Goal: Task Accomplishment & Management: Manage account settings

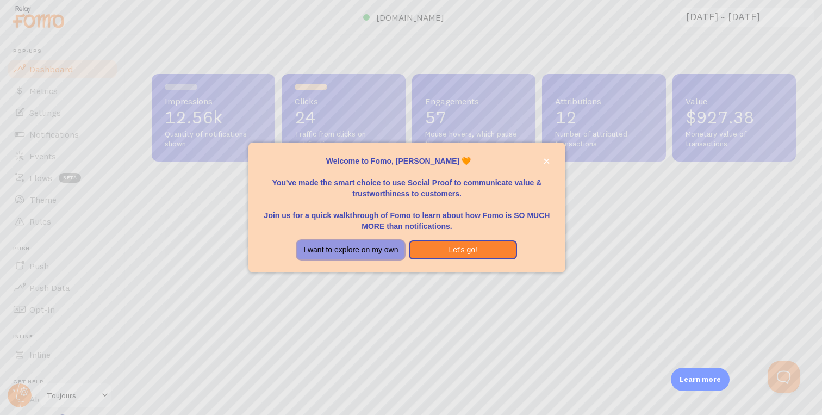
click at [386, 251] on button "I want to explore on my own" at bounding box center [351, 250] width 108 height 20
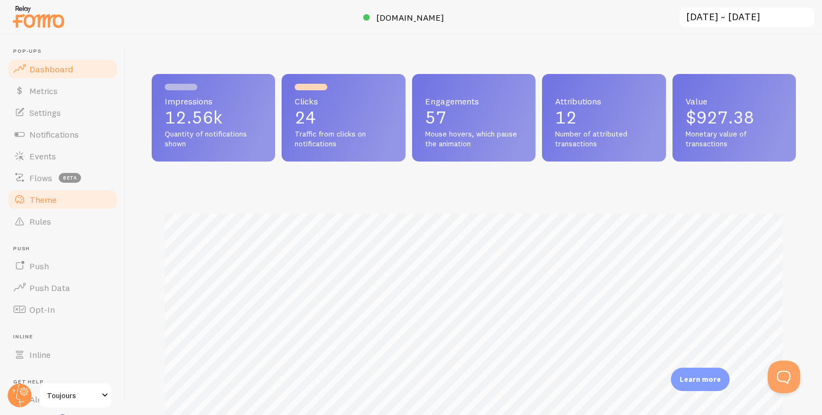
scroll to position [78, 0]
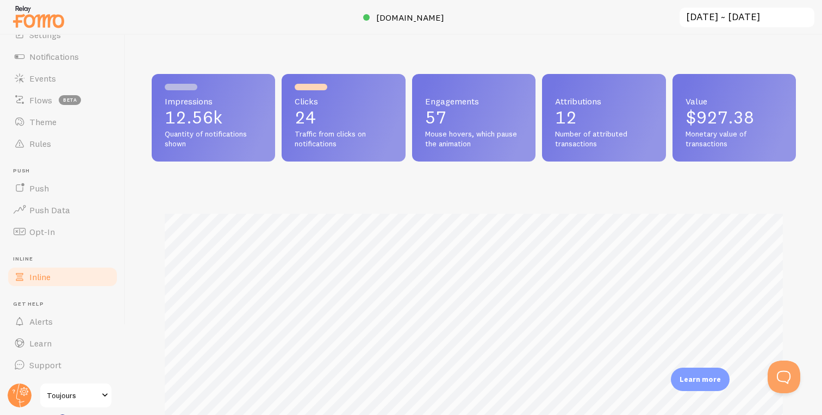
click at [60, 276] on link "Inline" at bounding box center [63, 277] width 112 height 22
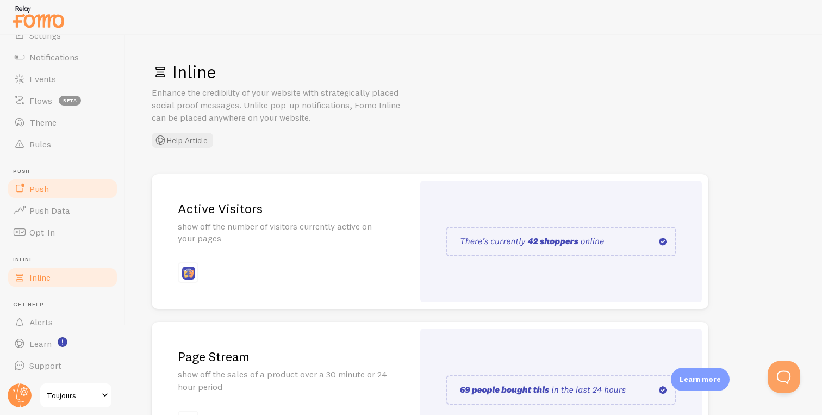
scroll to position [78, 0]
click at [83, 390] on span "Toujours" at bounding box center [73, 395] width 52 height 13
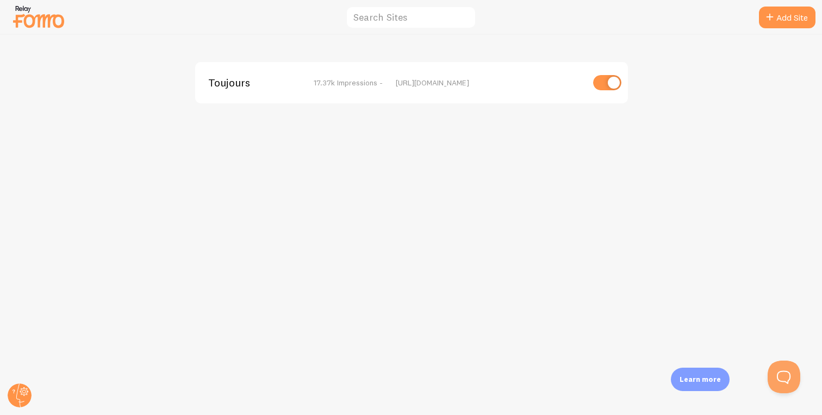
click at [370, 88] on div "Toujours 17.37k Impressions - [URL][DOMAIN_NAME]" at bounding box center [411, 82] width 433 height 41
click at [357, 80] on span "17.37k Impressions -" at bounding box center [348, 83] width 69 height 10
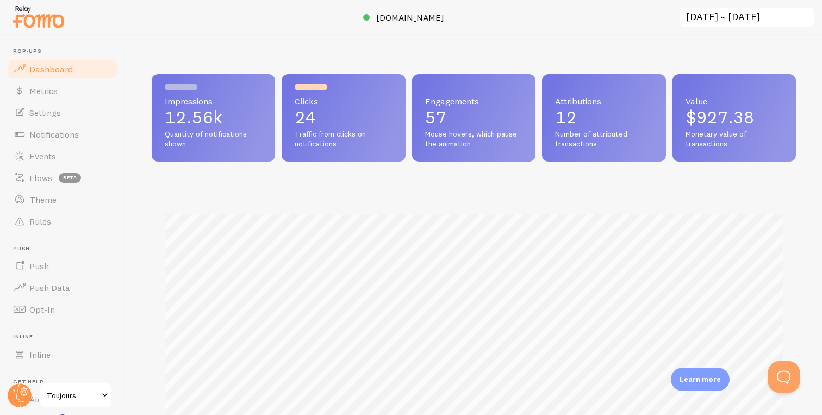
scroll to position [285, 644]
click at [405, 18] on span "[DOMAIN_NAME]" at bounding box center [410, 17] width 68 height 11
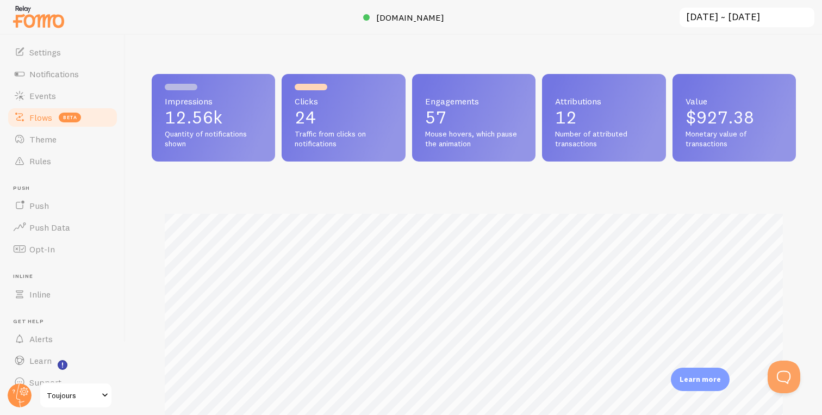
scroll to position [78, 0]
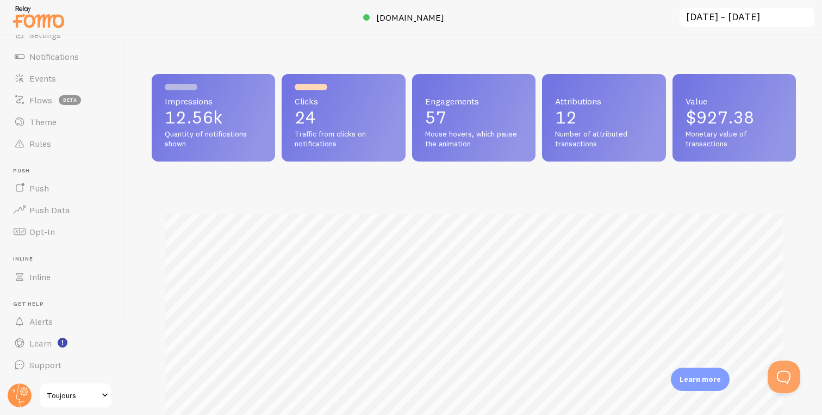
click at [87, 387] on link "Toujours" at bounding box center [75, 395] width 73 height 26
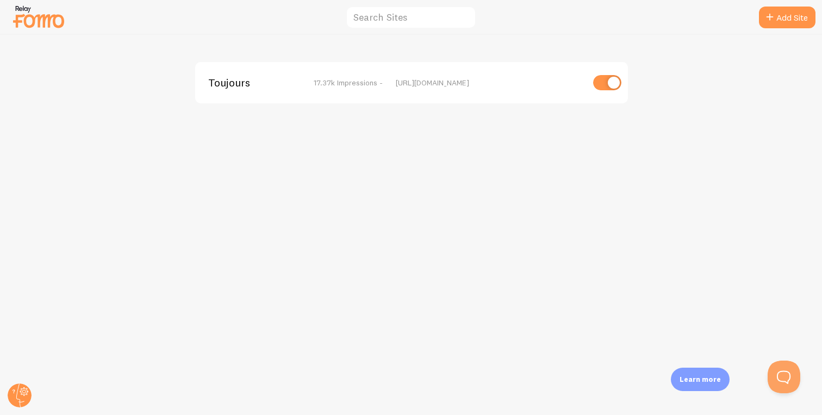
click at [237, 84] on span "Toujours" at bounding box center [251, 83] width 87 height 10
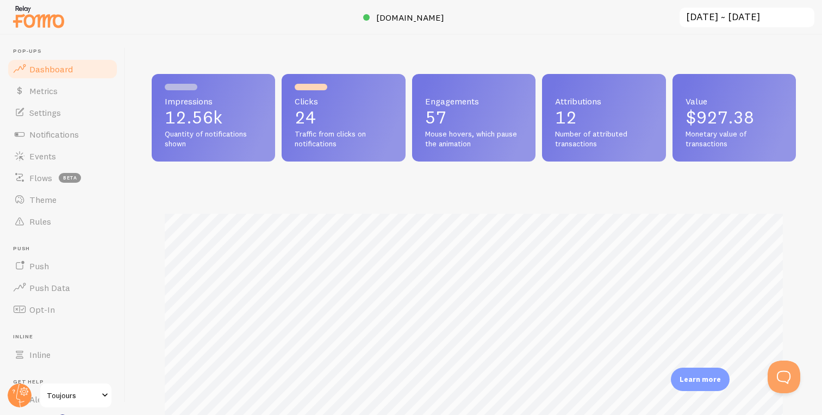
scroll to position [285, 644]
click at [89, 91] on link "Metrics" at bounding box center [63, 91] width 112 height 22
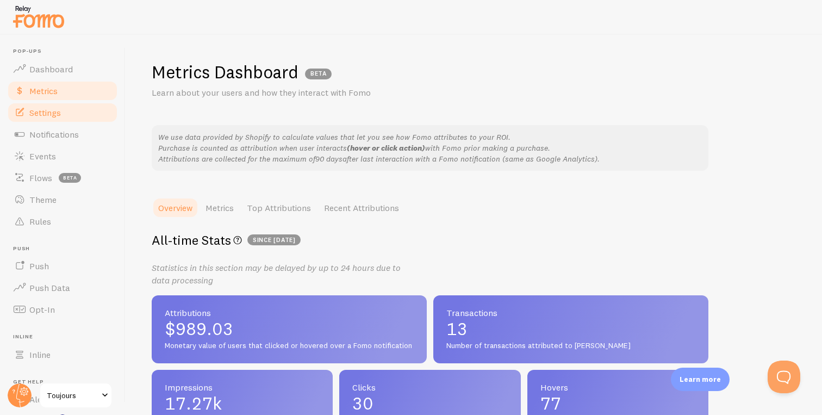
click at [81, 112] on link "Settings" at bounding box center [63, 113] width 112 height 22
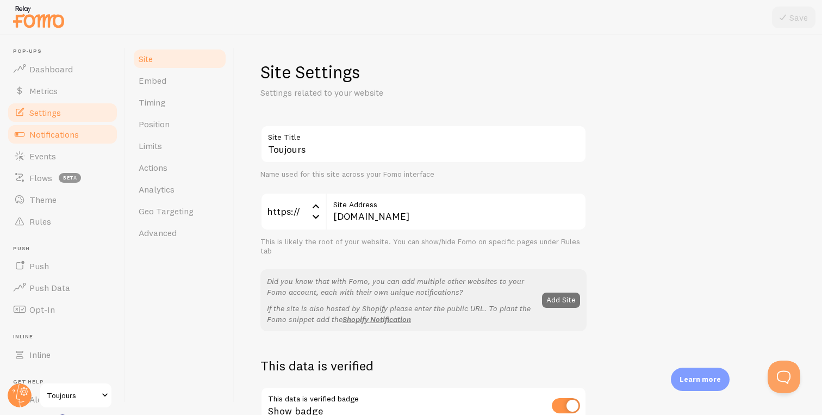
click at [77, 133] on span "Notifications" at bounding box center [53, 134] width 49 height 11
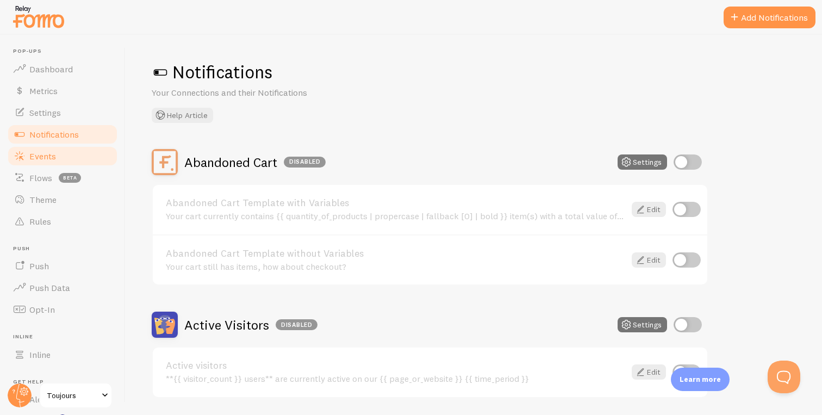
click at [71, 158] on link "Events" at bounding box center [63, 156] width 112 height 22
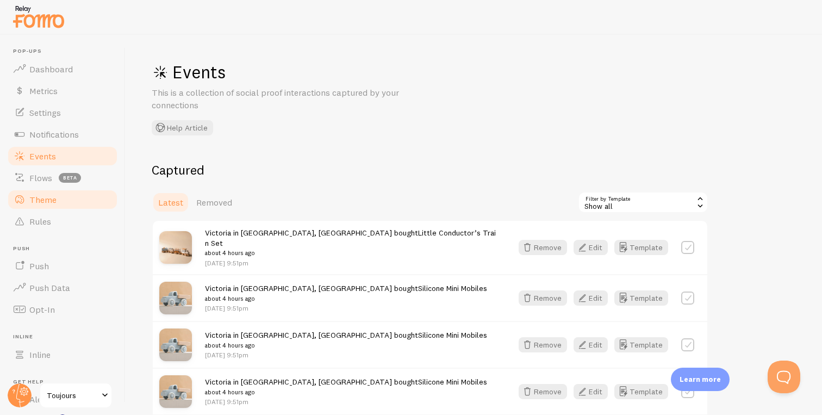
click at [54, 202] on span "Theme" at bounding box center [42, 199] width 27 height 11
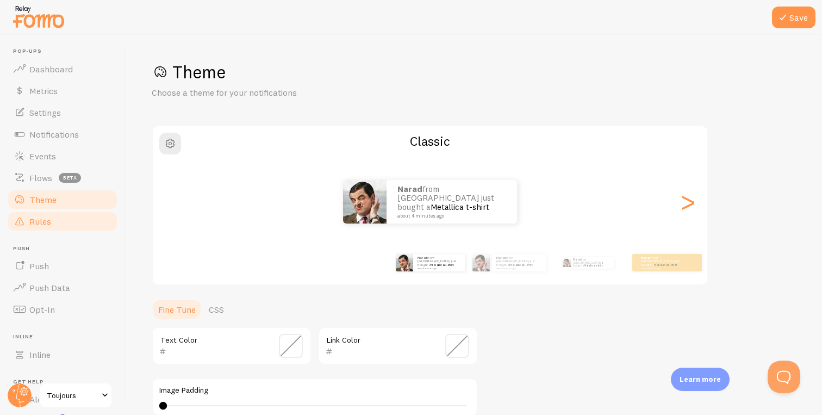
click at [52, 218] on link "Rules" at bounding box center [63, 221] width 112 height 22
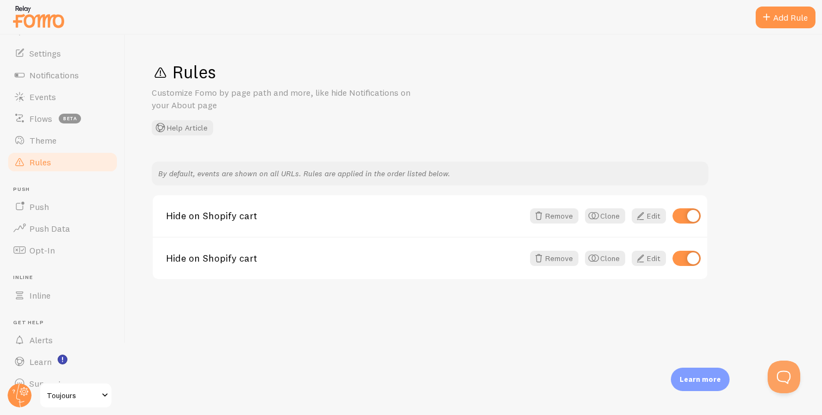
scroll to position [74, 0]
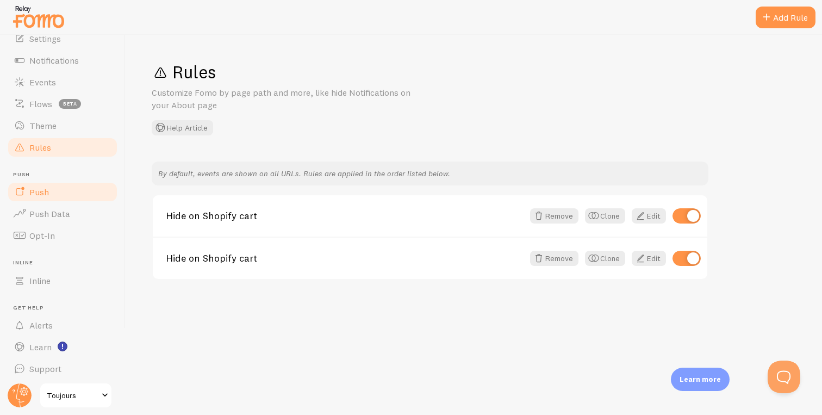
click at [90, 197] on link "Push" at bounding box center [63, 192] width 112 height 22
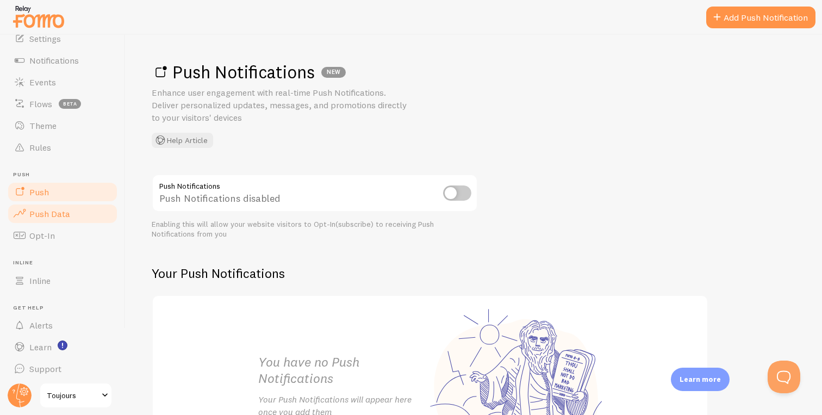
click at [86, 207] on link "Push Data" at bounding box center [63, 214] width 112 height 22
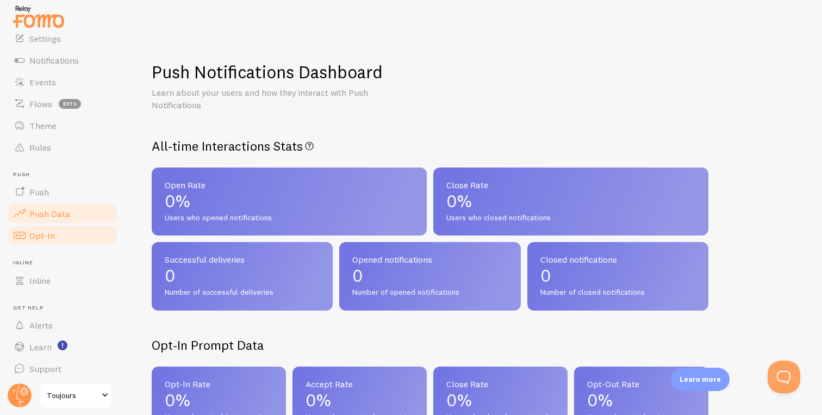
click at [70, 229] on link "Opt-In" at bounding box center [63, 235] width 112 height 22
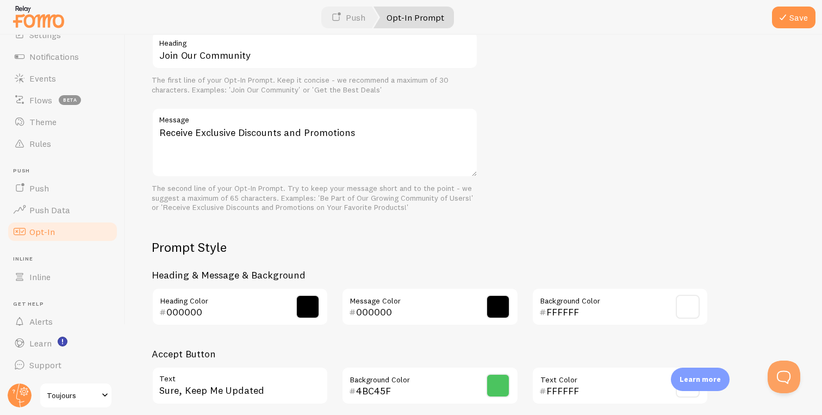
scroll to position [475, 0]
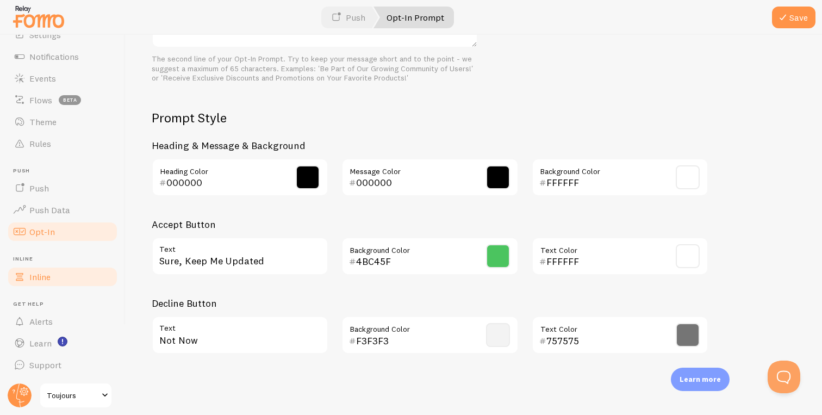
click at [62, 271] on link "Inline" at bounding box center [63, 277] width 112 height 22
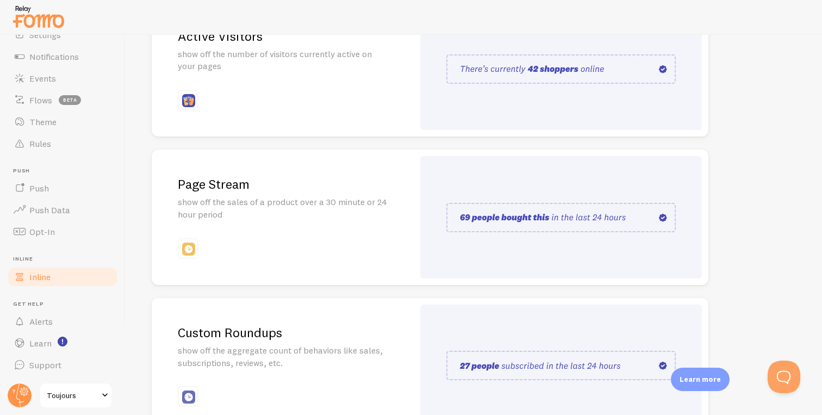
scroll to position [242, 0]
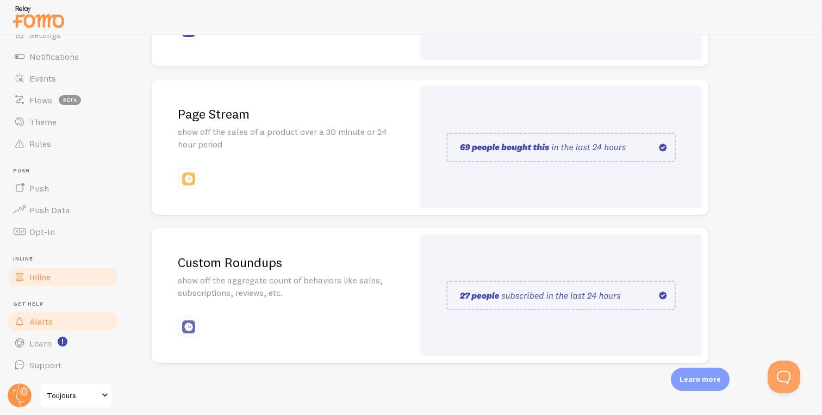
click at [80, 320] on link "Alerts" at bounding box center [63, 321] width 112 height 22
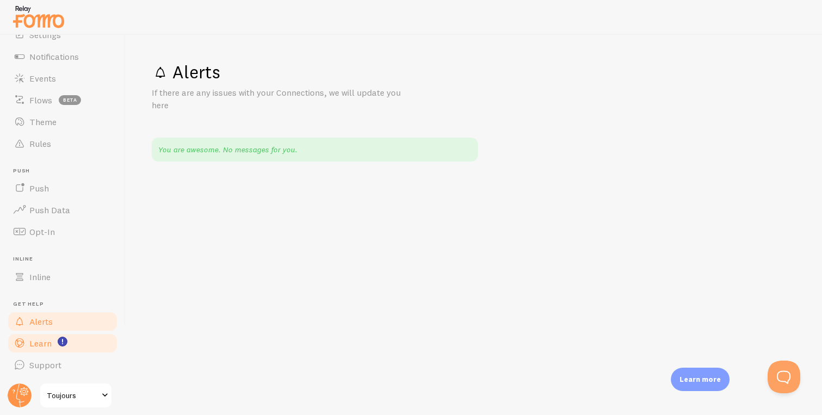
click at [79, 348] on link "Learn" at bounding box center [63, 343] width 112 height 22
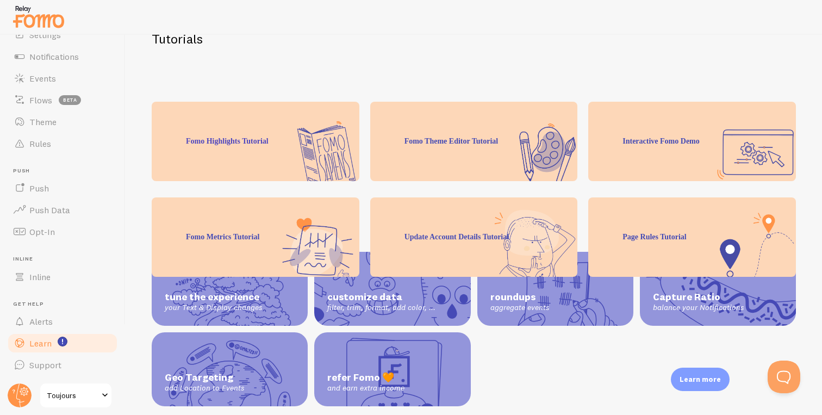
scroll to position [268, 0]
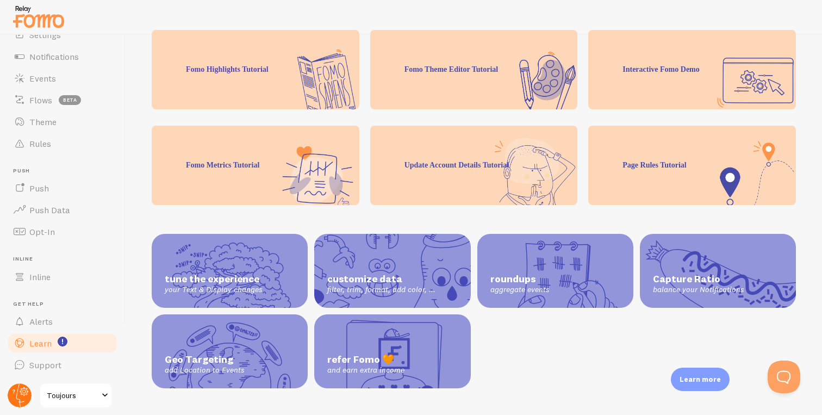
click at [18, 399] on g at bounding box center [20, 395] width 24 height 24
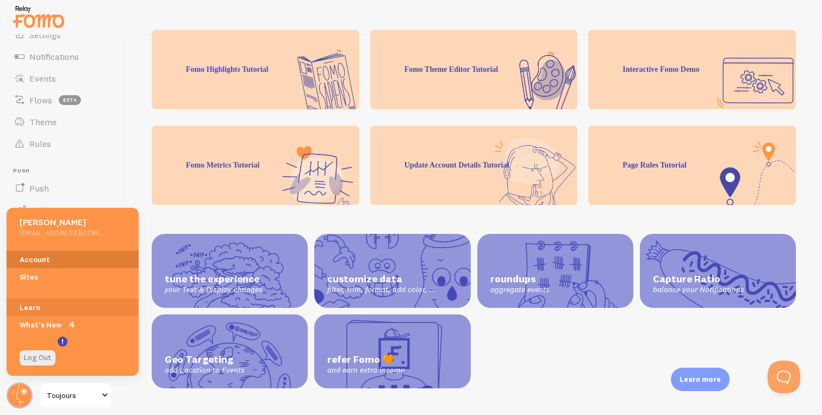
click at [57, 259] on link "Account" at bounding box center [73, 259] width 132 height 17
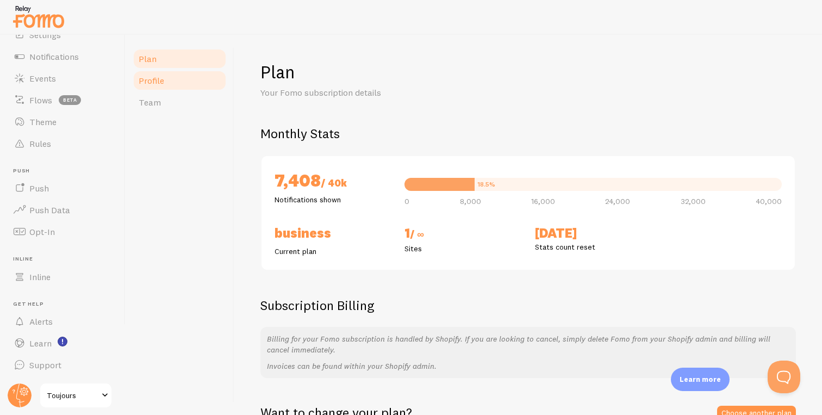
click at [192, 80] on link "Profile" at bounding box center [179, 81] width 95 height 22
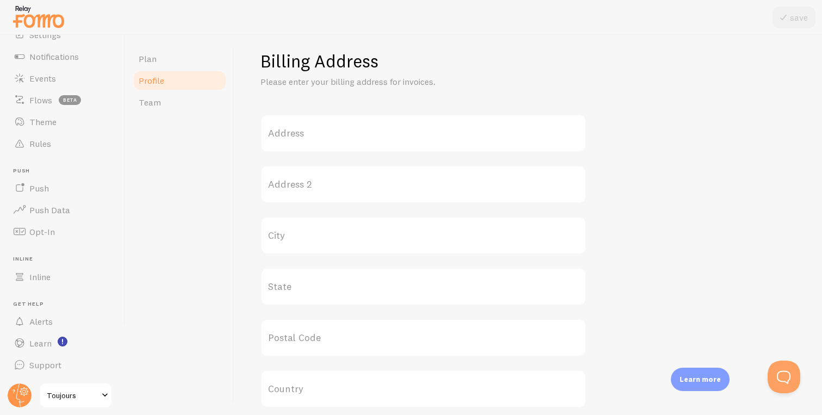
scroll to position [308, 0]
click at [294, 131] on label "Address" at bounding box center [423, 134] width 326 height 38
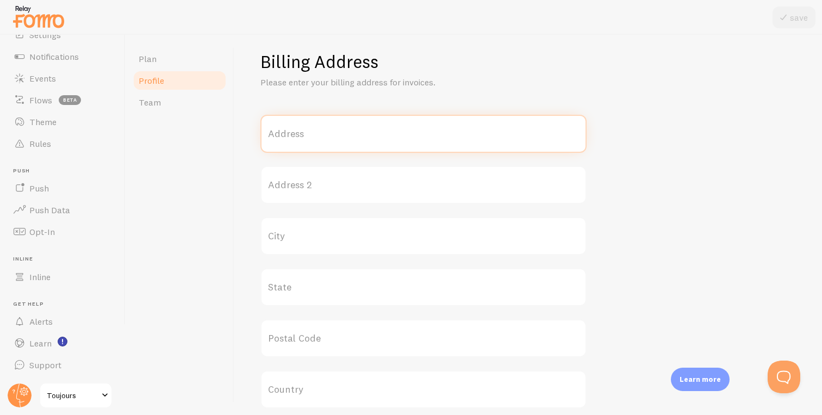
click at [294, 131] on input "Address" at bounding box center [423, 134] width 326 height 38
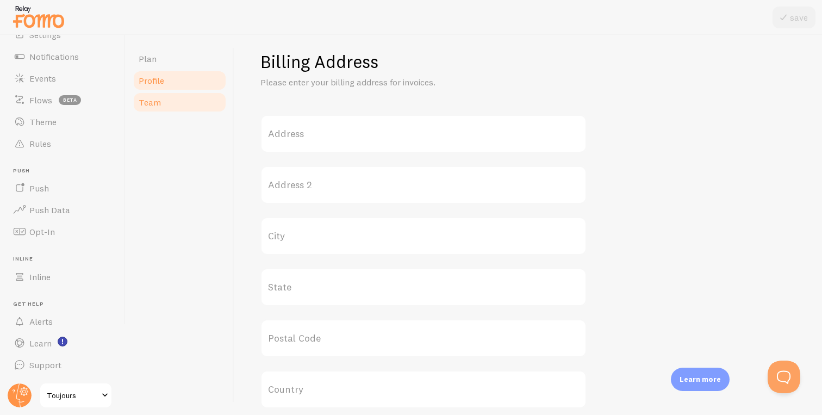
click at [198, 105] on link "Team" at bounding box center [179, 102] width 95 height 22
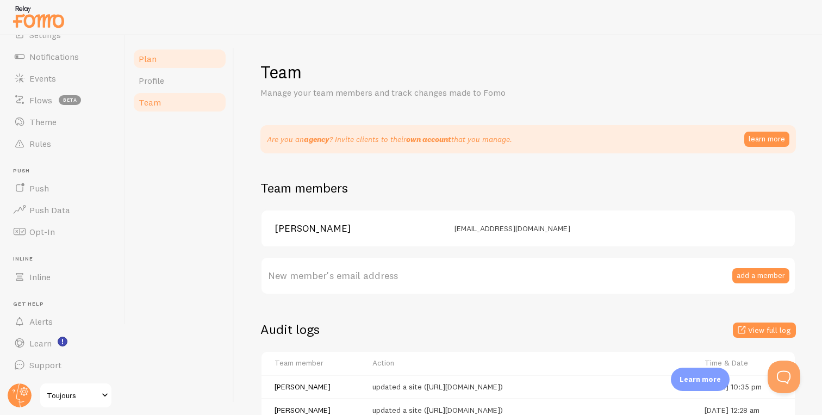
click at [177, 55] on link "Plan" at bounding box center [179, 59] width 95 height 22
